Goal: Transaction & Acquisition: Subscribe to service/newsletter

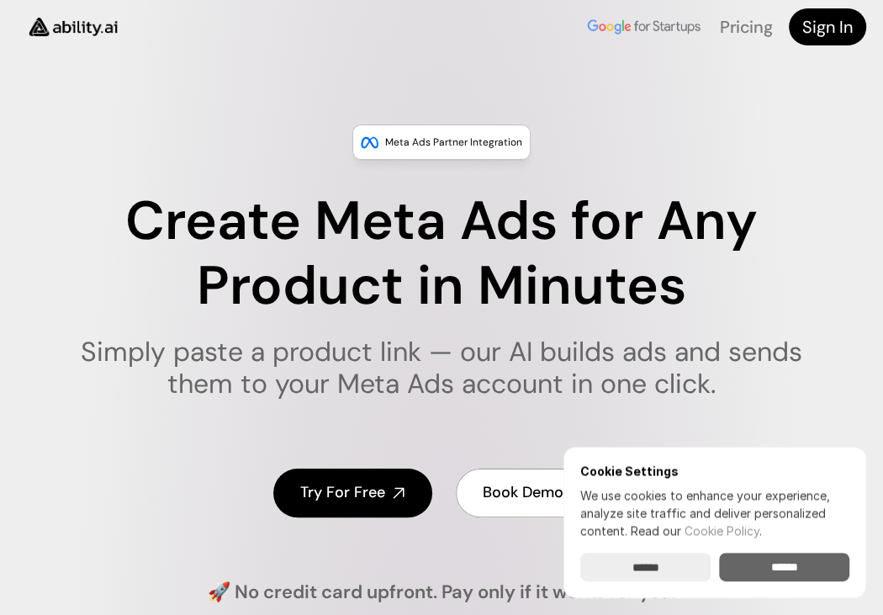
click at [785, 563] on input "******" at bounding box center [784, 567] width 130 height 29
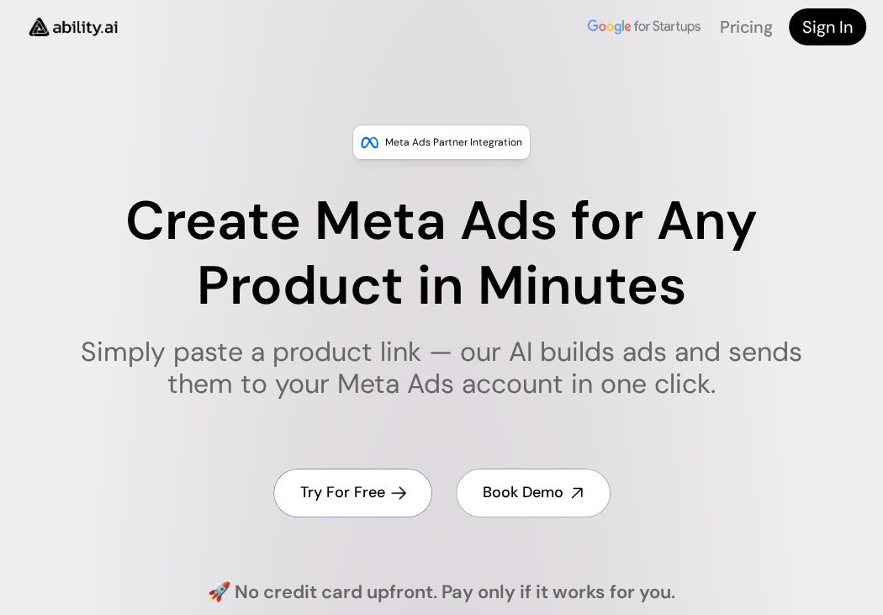
click at [353, 491] on h4 "Try For Free" at bounding box center [342, 492] width 85 height 21
click at [337, 485] on h4 "Try For Free" at bounding box center [342, 492] width 85 height 21
click at [318, 490] on h4 "Try For Free" at bounding box center [342, 492] width 85 height 21
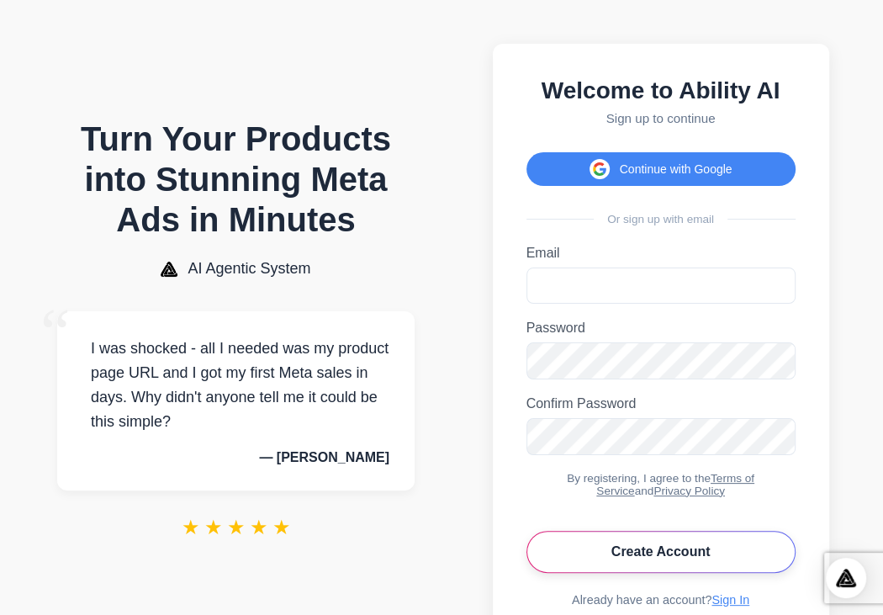
click at [691, 545] on button "Create Account" at bounding box center [661, 552] width 269 height 42
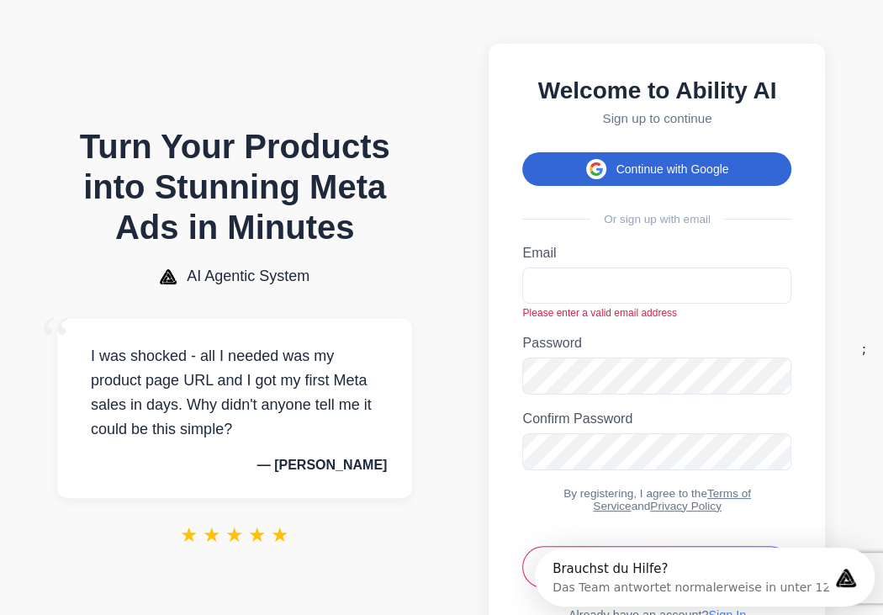
click at [646, 163] on button "Continue with Google" at bounding box center [656, 169] width 269 height 34
